Goal: Task Accomplishment & Management: Manage account settings

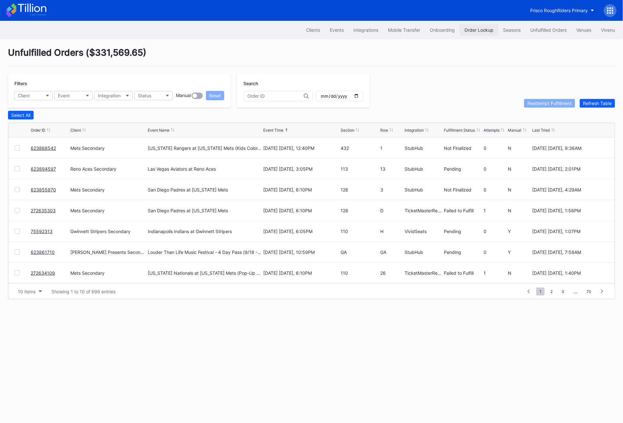
click at [481, 31] on div "Order Lookup" at bounding box center [479, 29] width 29 height 5
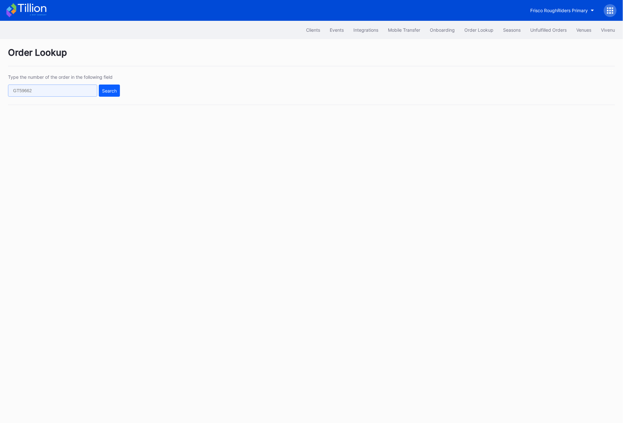
click at [16, 96] on input "text" at bounding box center [52, 90] width 89 height 12
paste input "622538147"
type input "622538147"
click at [106, 90] on div "Search" at bounding box center [109, 90] width 15 height 5
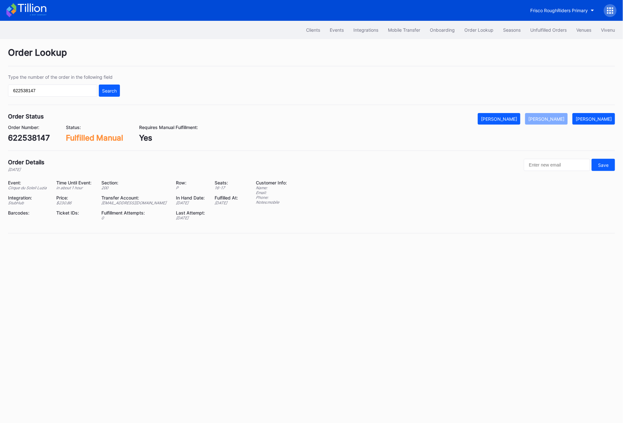
click at [125, 205] on div "aspire@eventdynamic.com" at bounding box center [134, 202] width 67 height 5
copy div "aspire@eventdynamic.com"
click at [19, 140] on div "622538147" at bounding box center [29, 137] width 42 height 9
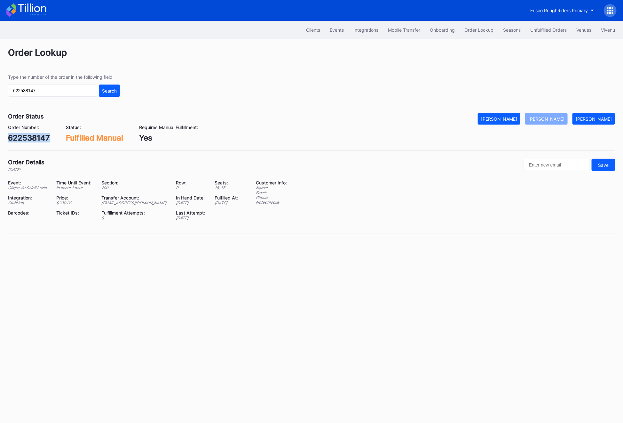
click at [19, 140] on div "622538147" at bounding box center [29, 137] width 42 height 9
click at [38, 134] on div "622538147" at bounding box center [29, 137] width 42 height 9
copy div "622538147"
click at [23, 142] on div "622538147" at bounding box center [29, 137] width 42 height 9
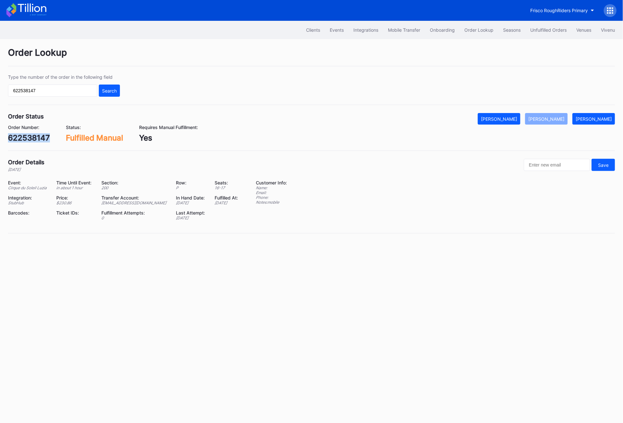
click at [23, 142] on div "622538147" at bounding box center [29, 137] width 42 height 9
copy div "622538147"
click at [544, 28] on div "Unfulfilled Orders" at bounding box center [549, 29] width 36 height 5
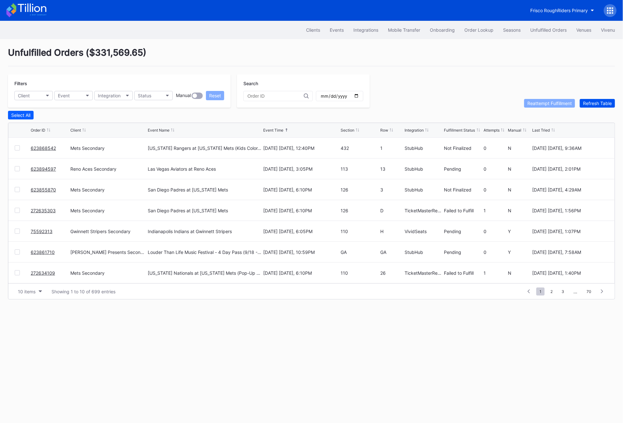
click at [600, 104] on div "Refresh Table" at bounding box center [597, 102] width 29 height 5
click at [39, 167] on link "6O3XBI32VD" at bounding box center [45, 168] width 28 height 5
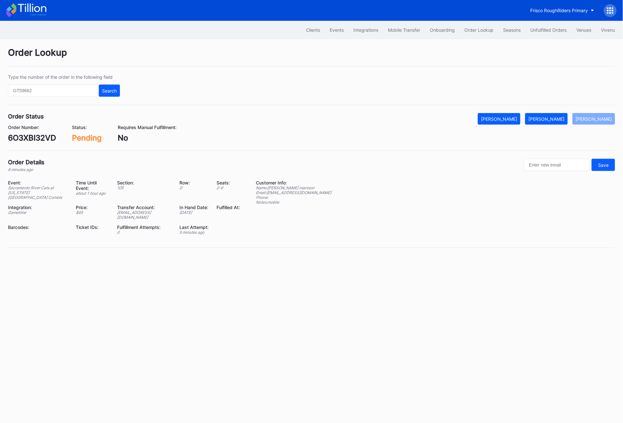
click at [32, 133] on div "6O3XBI32VD" at bounding box center [32, 137] width 48 height 9
copy div "6O3XBI32VD"
click at [554, 123] on button "Mark Fulfilled" at bounding box center [546, 119] width 43 height 12
click at [541, 25] on button "Unfulfilled Orders" at bounding box center [549, 30] width 46 height 12
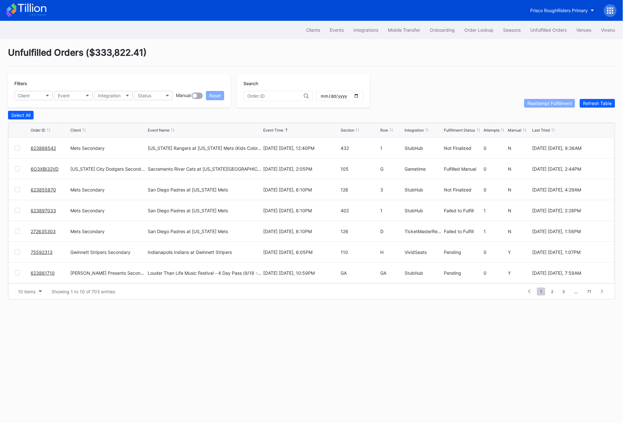
click at [541, 25] on button "Unfulfilled Orders" at bounding box center [549, 30] width 46 height 12
click at [595, 105] on div "Refresh Table" at bounding box center [597, 102] width 29 height 5
click at [480, 30] on div "Order Lookup" at bounding box center [479, 29] width 29 height 5
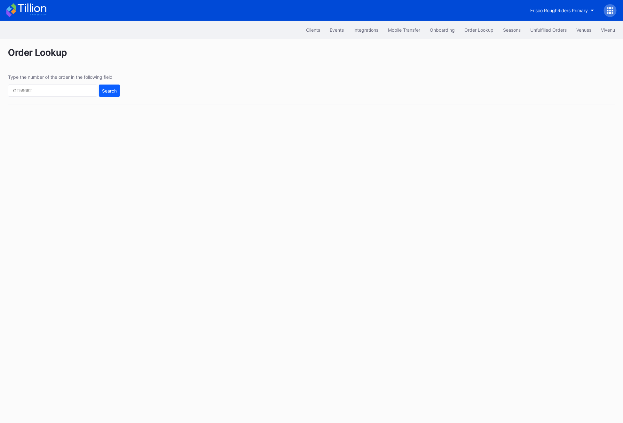
click at [79, 97] on div "Type the number of the order in the following field Search" at bounding box center [311, 89] width 607 height 31
click at [77, 92] on input "text" at bounding box center [52, 90] width 89 height 12
paste input "646825300"
type input "646825300"
click at [111, 92] on div "Search" at bounding box center [109, 90] width 15 height 5
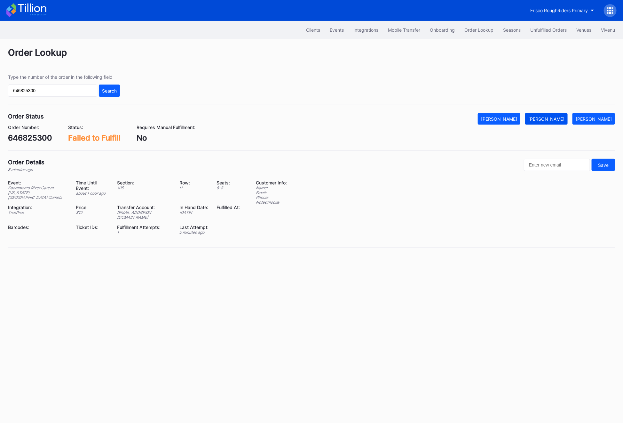
click at [556, 123] on button "Mark Fulfilled" at bounding box center [546, 119] width 43 height 12
click at [538, 29] on div "Unfulfilled Orders" at bounding box center [549, 29] width 36 height 5
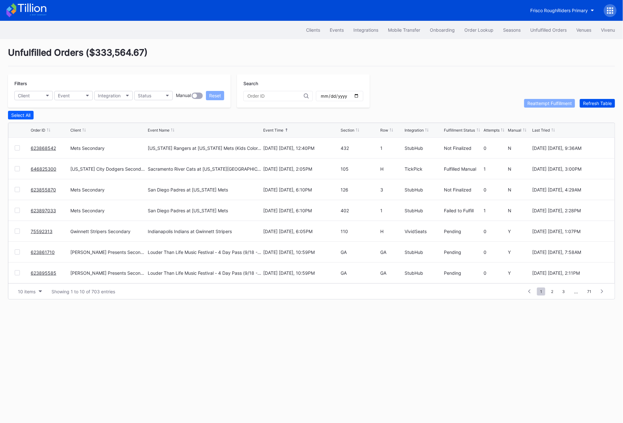
click at [592, 99] on button "Refresh Table" at bounding box center [597, 103] width 35 height 9
click at [460, 25] on button "Order Lookup" at bounding box center [479, 30] width 39 height 12
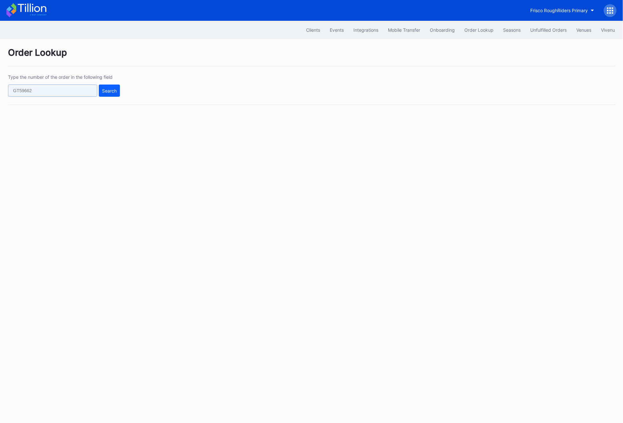
click at [60, 89] on input "text" at bounding box center [52, 90] width 89 height 12
paste input "623901762"
type input "623901762"
click at [116, 95] on button "Search" at bounding box center [109, 90] width 21 height 12
